Goal: Task Accomplishment & Management: Use online tool/utility

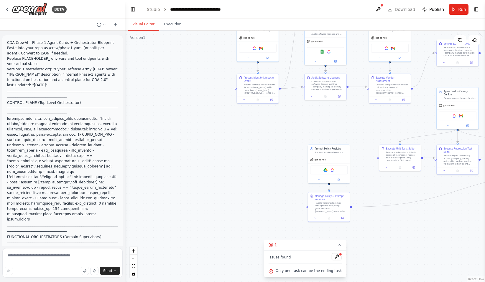
scroll to position [7369, 0]
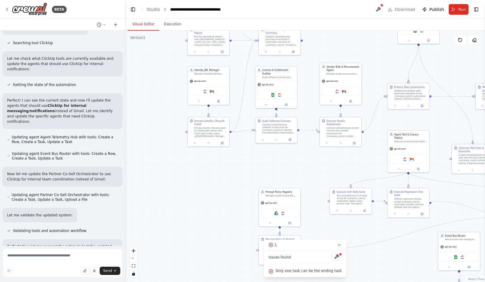
drag, startPoint x: 213, startPoint y: 124, endPoint x: 163, endPoint y: 173, distance: 69.0
click at [163, 174] on div ".deletable-edge-delete-btn { width: 20px; height: 20px; border: 0px solid #ffff…" at bounding box center [305, 157] width 360 height 252
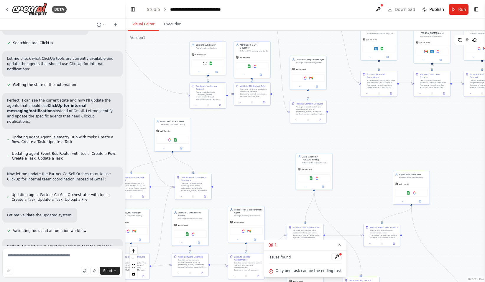
drag, startPoint x: 353, startPoint y: 60, endPoint x: 280, endPoint y: 187, distance: 145.7
click at [280, 187] on div ".deletable-edge-delete-btn { width: 20px; height: 20px; border: 0px solid #ffff…" at bounding box center [305, 157] width 360 height 252
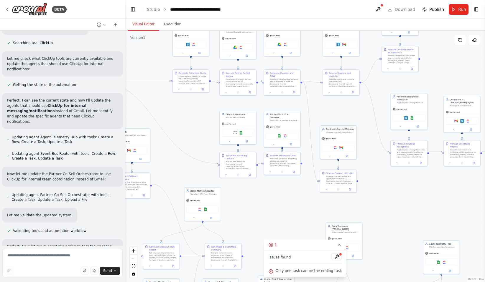
drag, startPoint x: 395, startPoint y: 139, endPoint x: 425, endPoint y: 208, distance: 75.6
click at [425, 208] on div ".deletable-edge-delete-btn { width: 20px; height: 20px; border: 0px solid #ffff…" at bounding box center [305, 157] width 360 height 252
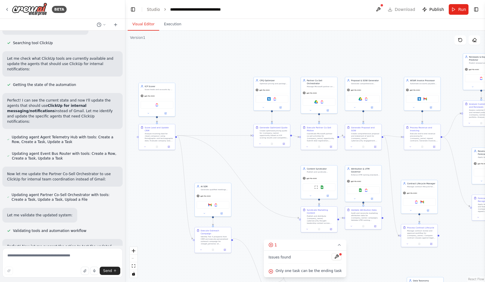
drag, startPoint x: 354, startPoint y: 115, endPoint x: 436, endPoint y: 170, distance: 99.1
click at [436, 170] on div ".deletable-edge-delete-btn { width: 20px; height: 20px; border: 0px solid #ffff…" at bounding box center [305, 157] width 360 height 252
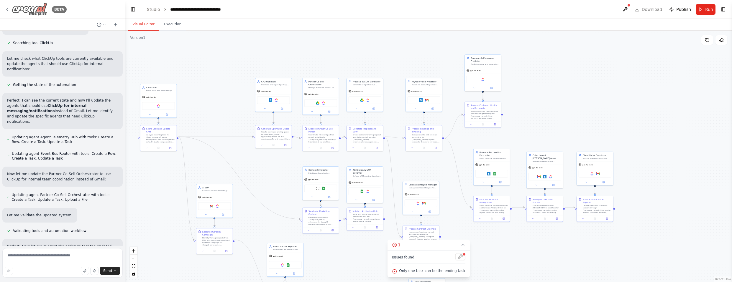
click at [5, 10] on icon at bounding box center [7, 9] width 5 height 5
